Goal: Task Accomplishment & Management: Use online tool/utility

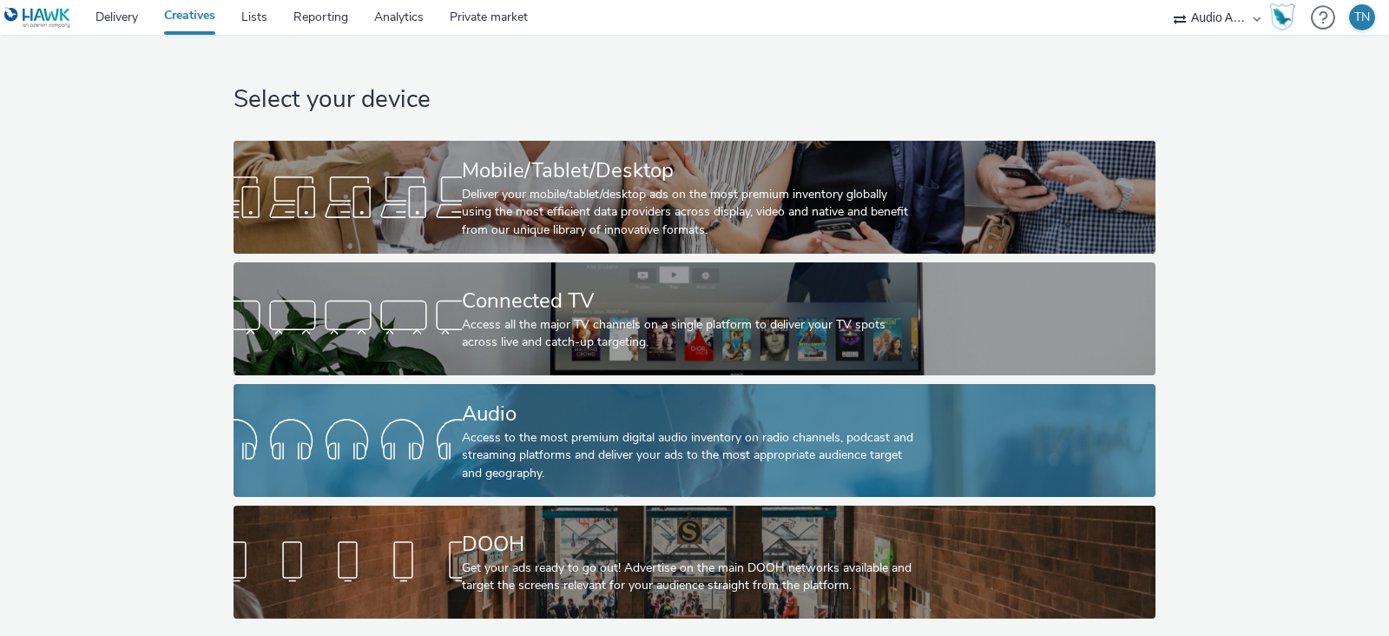
click at [405, 404] on link "Audio Access to the most premium digital audio inventory on radio channels, pod…" at bounding box center [695, 440] width 922 height 113
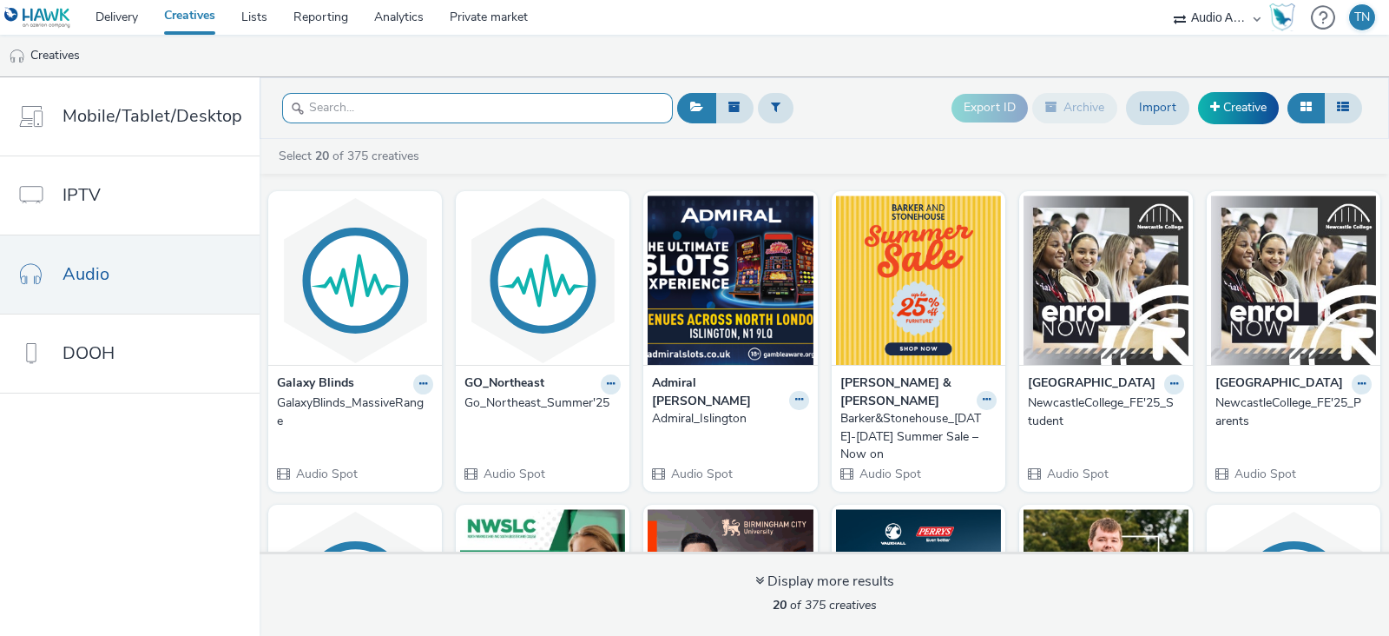
click at [543, 110] on input "text" at bounding box center [477, 108] width 391 height 30
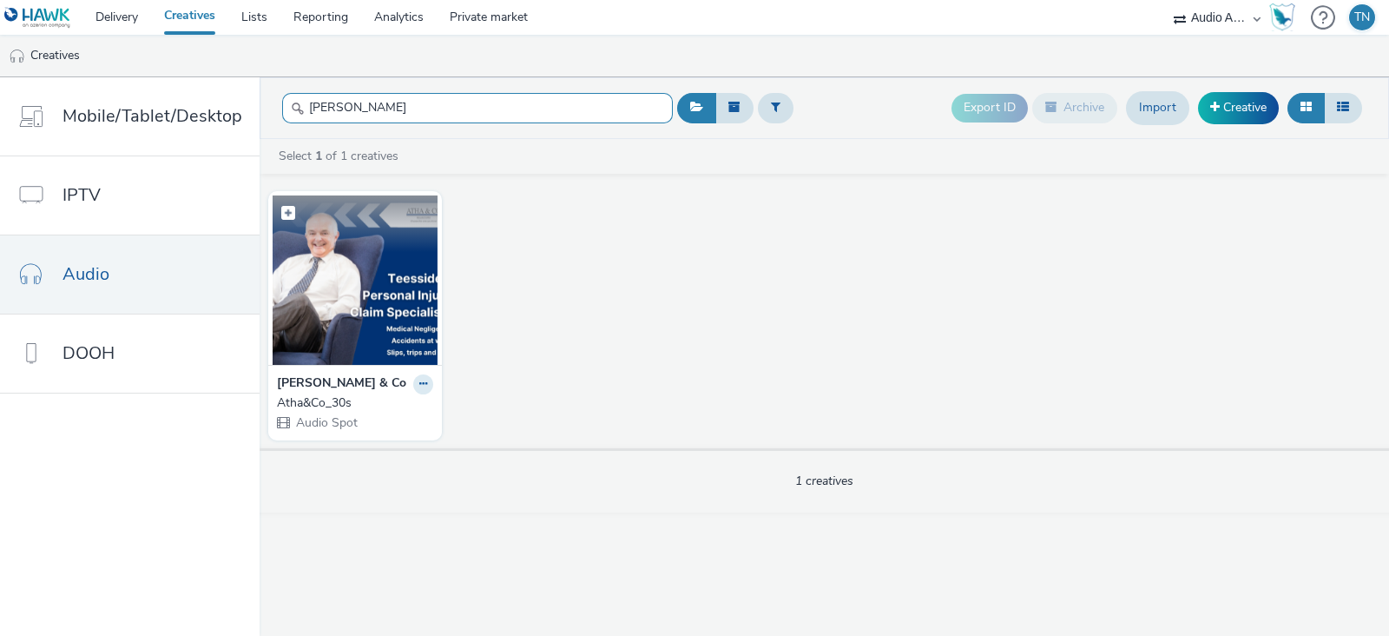
type input "[PERSON_NAME]"
click at [369, 315] on img at bounding box center [355, 279] width 165 height 169
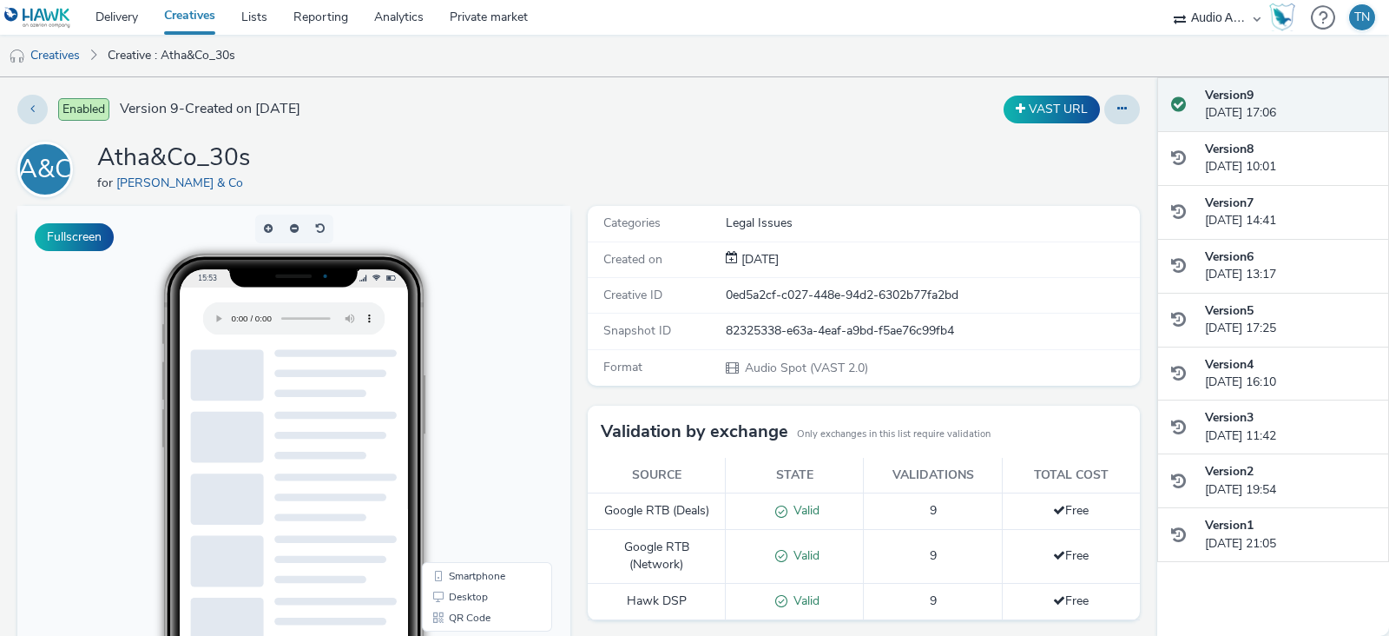
click at [1260, 108] on div "Version 9 [DATE] 17:06" at bounding box center [1290, 105] width 170 height 36
click at [1109, 101] on button at bounding box center [1122, 110] width 36 height 30
click at [1051, 149] on link "Edit" at bounding box center [1075, 144] width 130 height 35
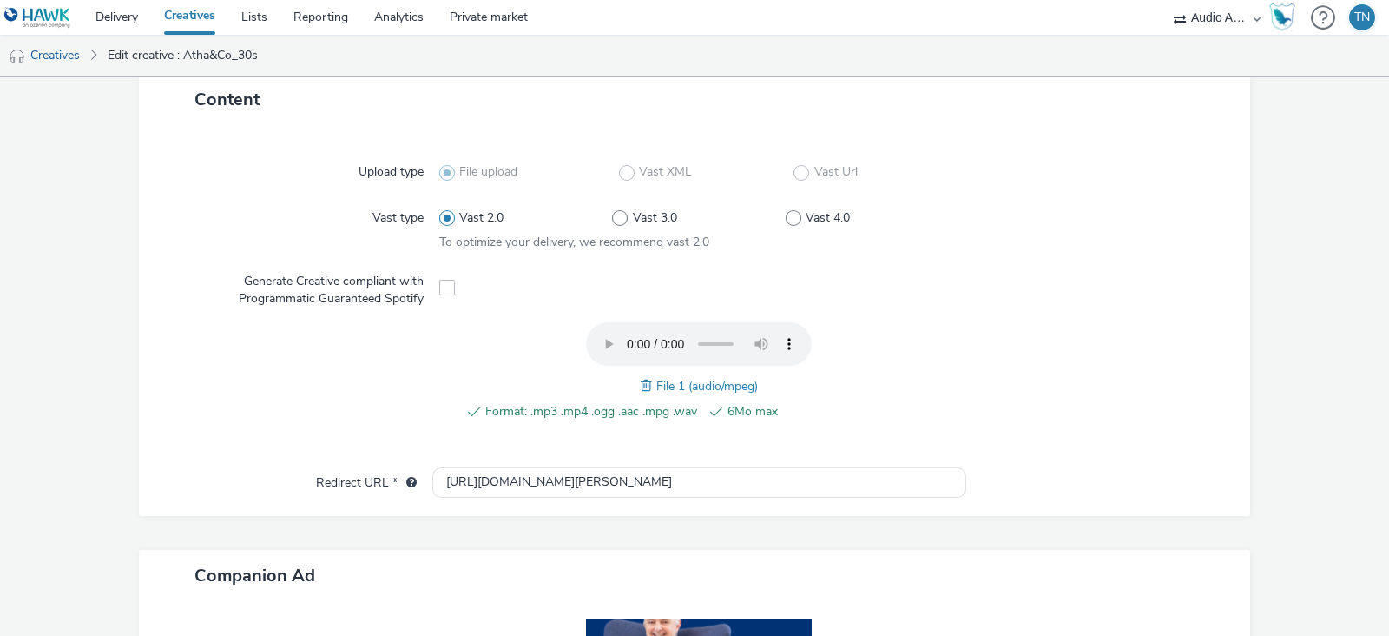
scroll to position [396, 0]
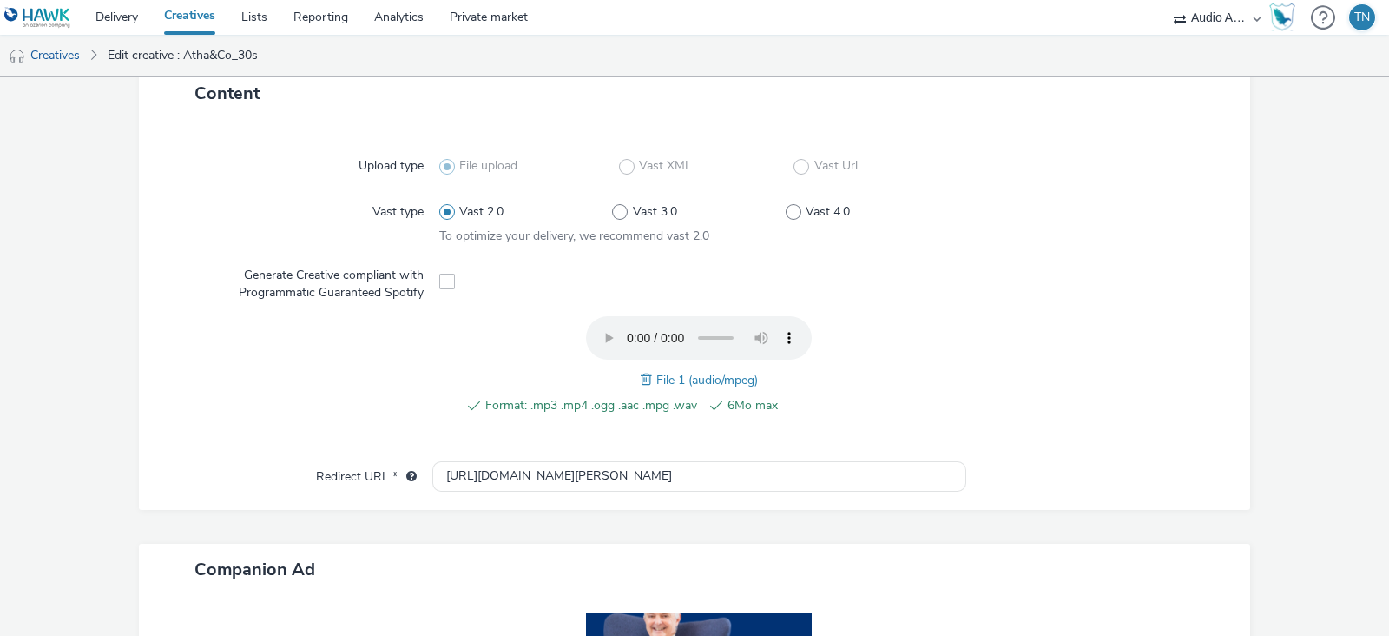
click at [641, 379] on span at bounding box center [649, 379] width 16 height 19
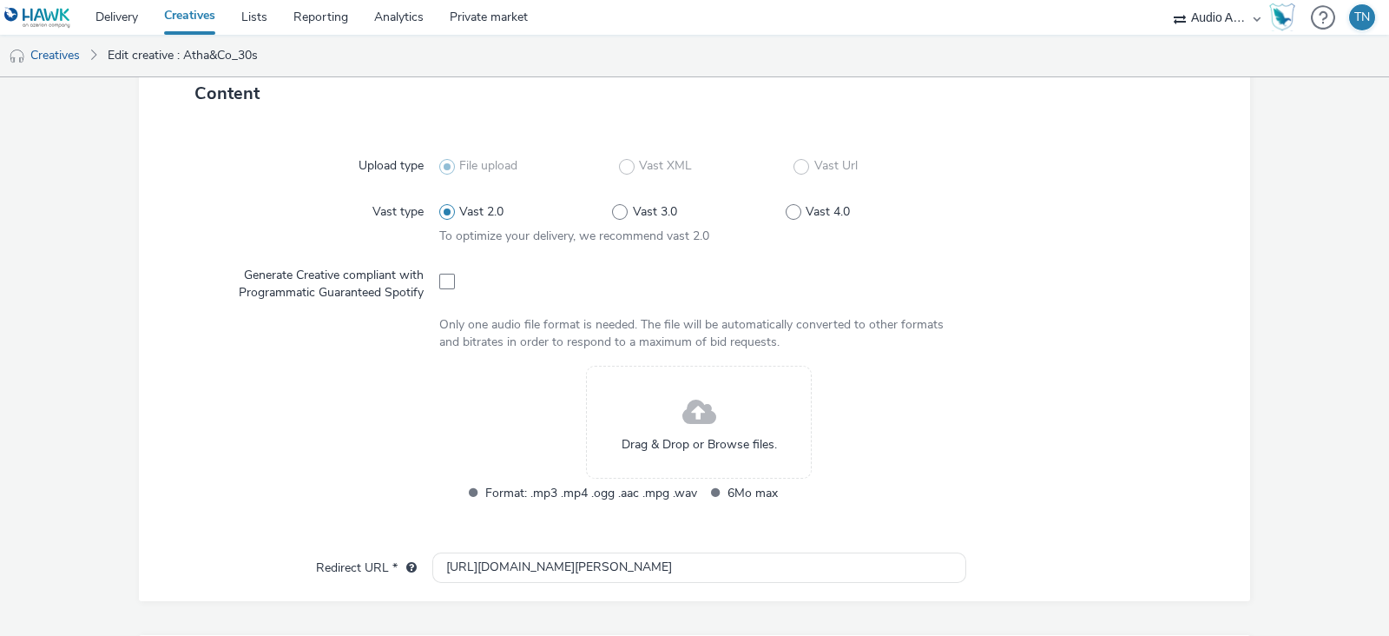
click at [686, 411] on span at bounding box center [699, 413] width 34 height 46
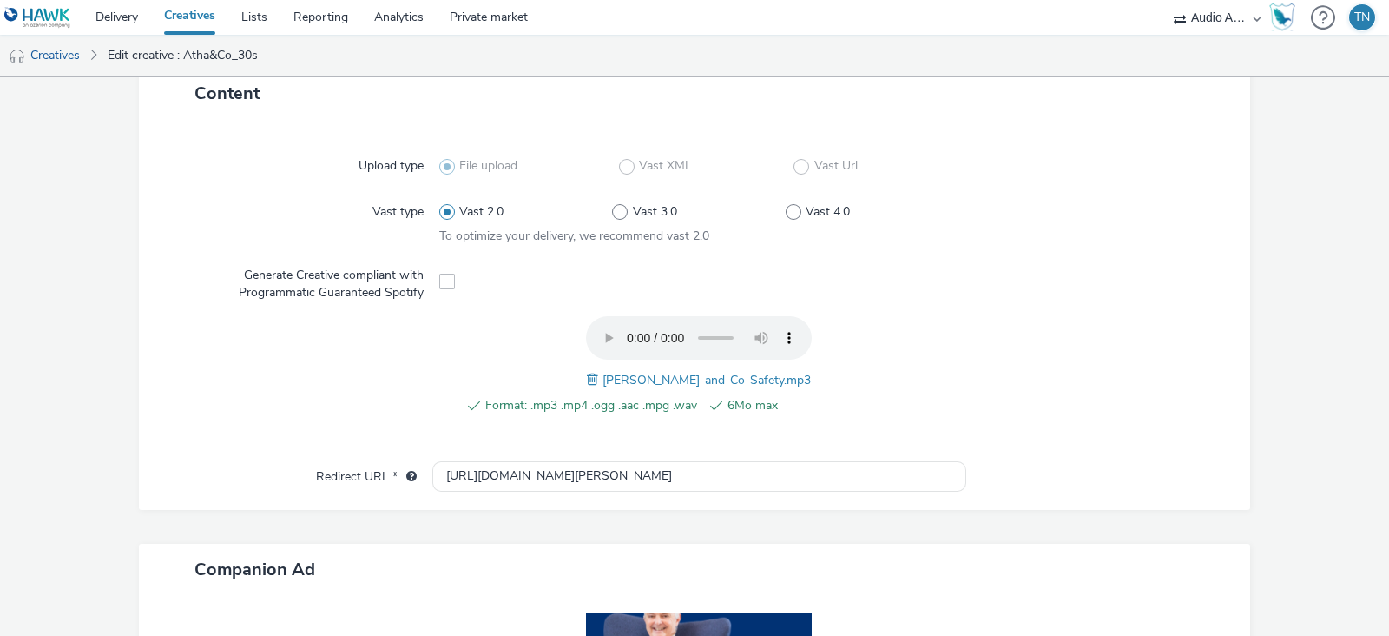
scroll to position [670, 0]
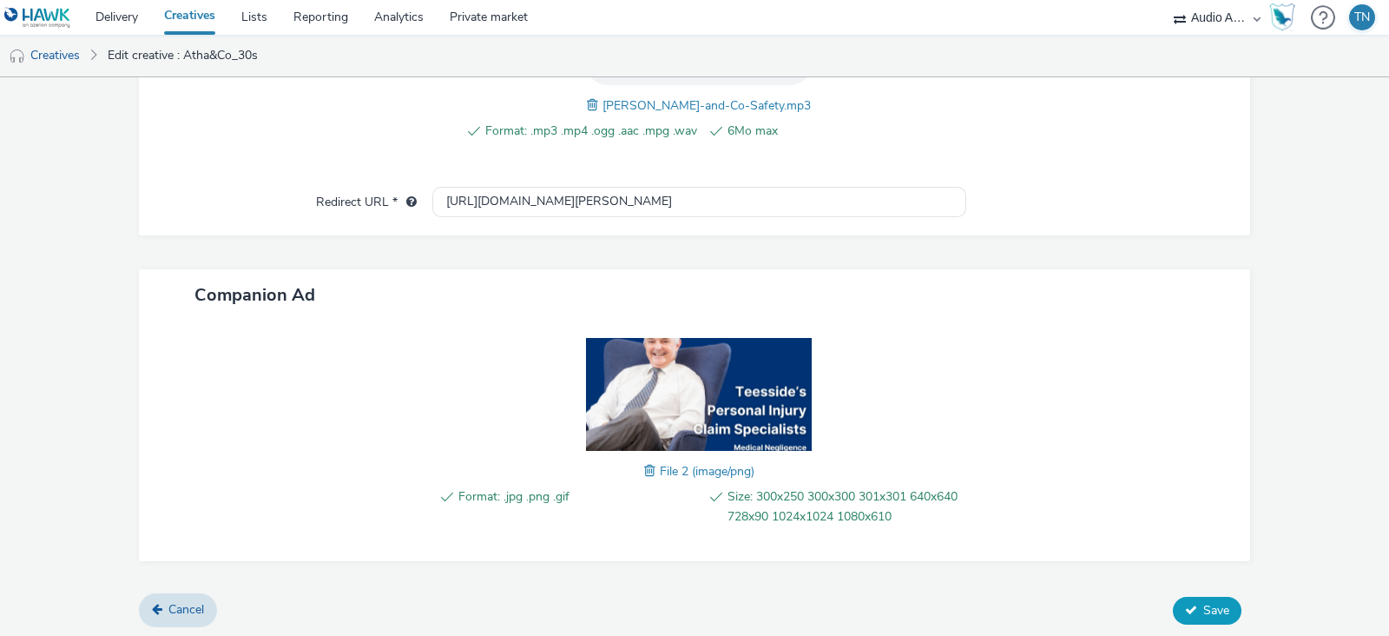
click at [1203, 602] on span "Save" at bounding box center [1216, 610] width 26 height 16
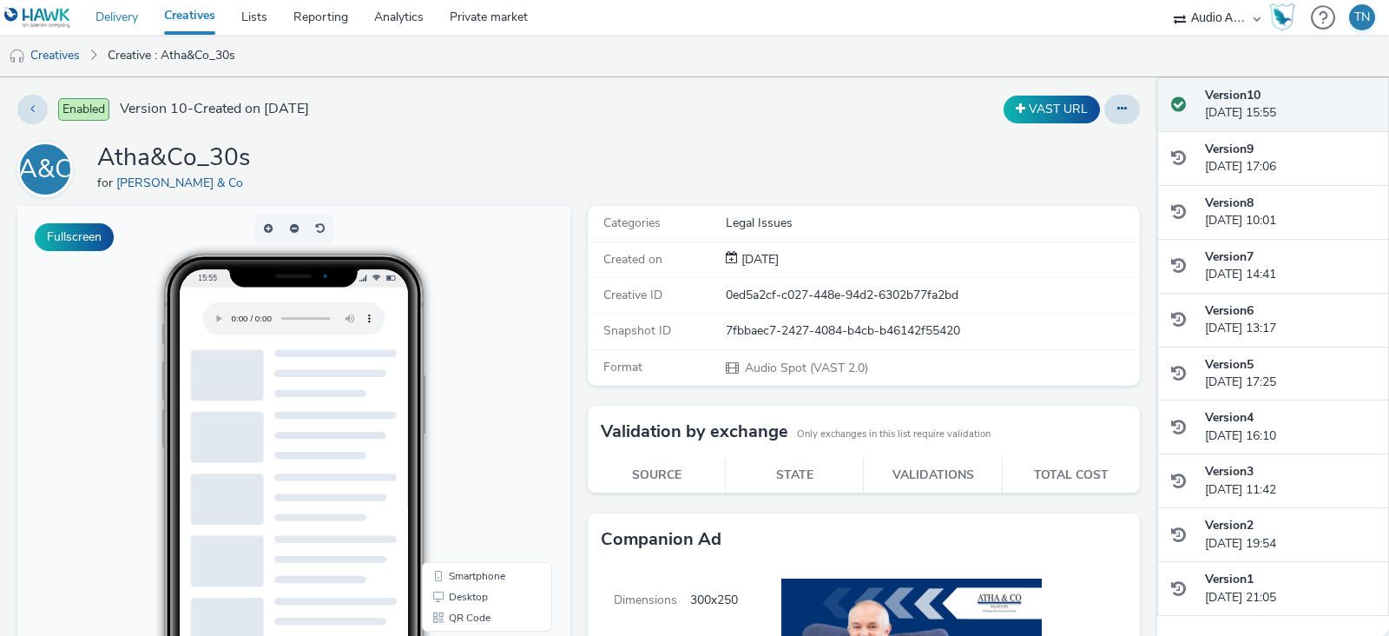
click at [119, 12] on link "Delivery" at bounding box center [116, 17] width 69 height 35
